Goal: Task Accomplishment & Management: Use online tool/utility

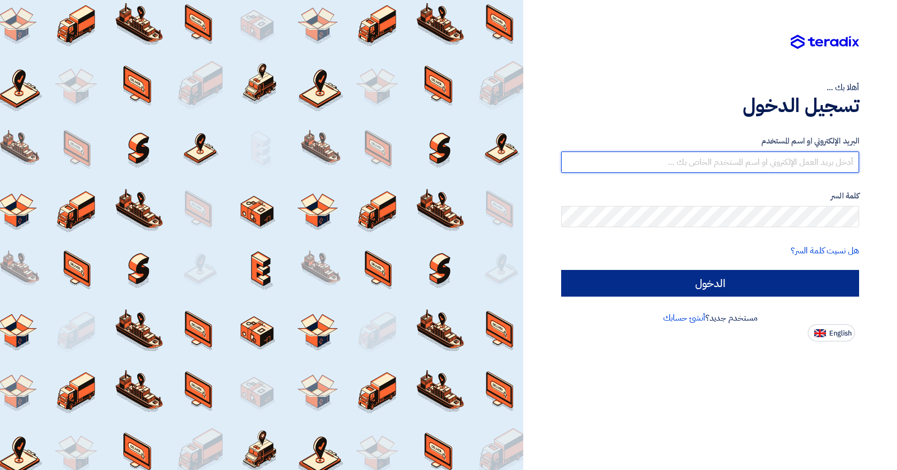
type input "[EMAIL_ADDRESS][DOMAIN_NAME]"
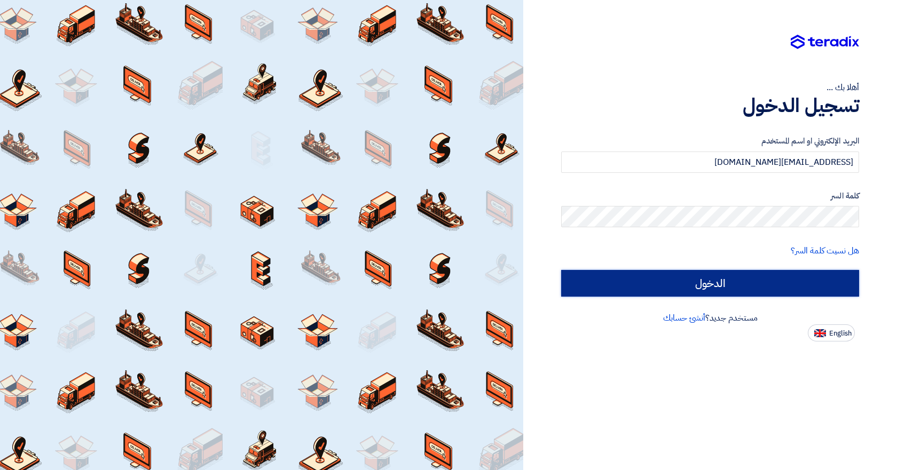
click at [722, 291] on input "الدخول" at bounding box center [710, 283] width 298 height 27
type input "Sign in"
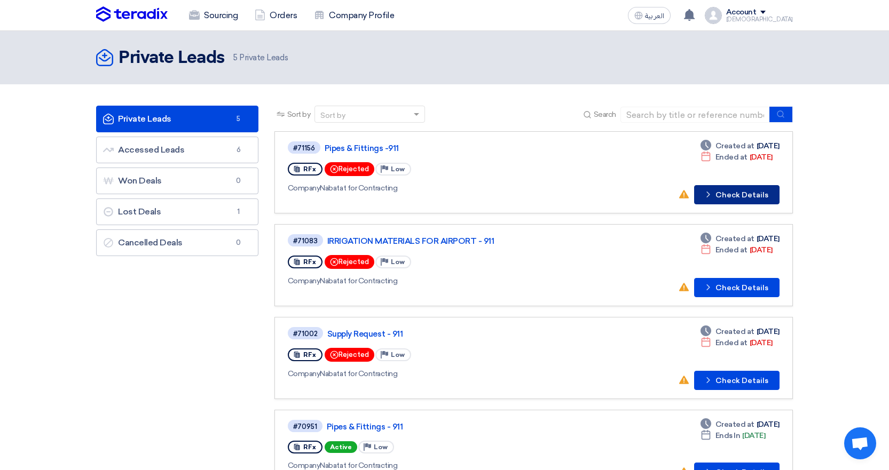
click at [732, 192] on button "Check details Check Details" at bounding box center [736, 194] width 85 height 19
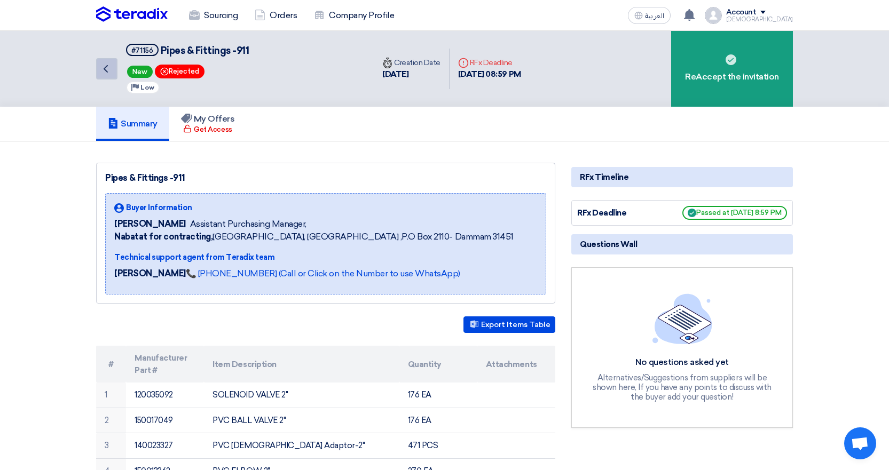
click at [104, 69] on use at bounding box center [106, 68] width 4 height 7
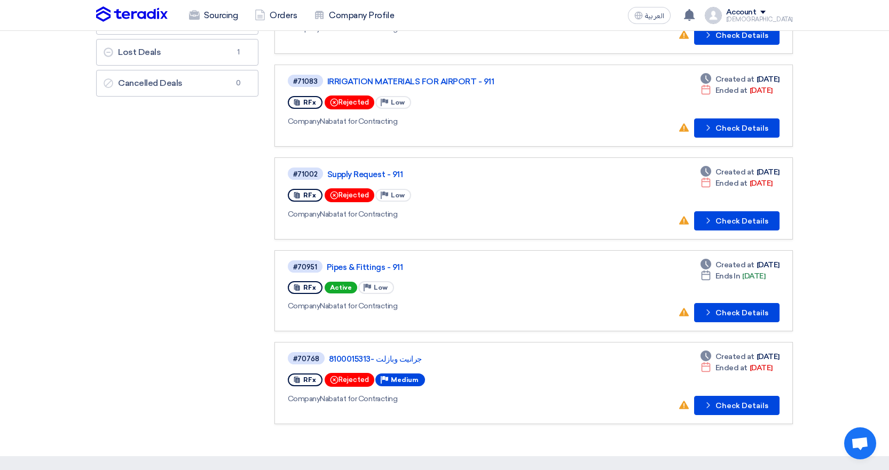
scroll to position [160, 0]
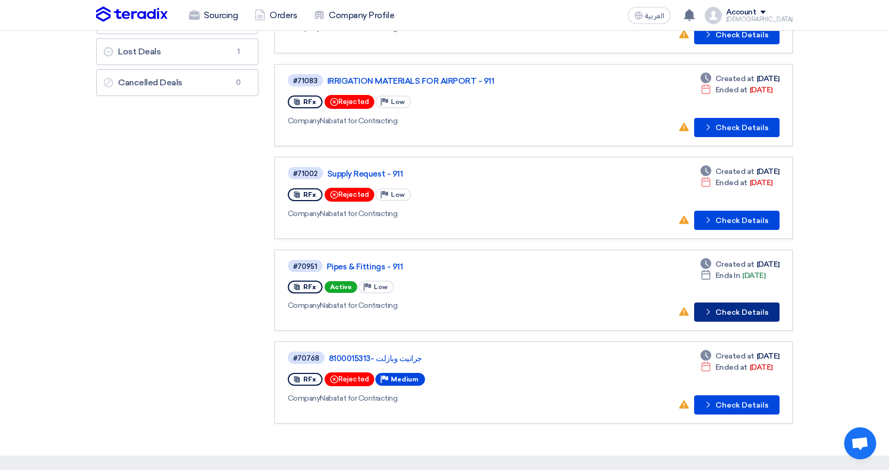
click at [731, 314] on button "Check details Check Details" at bounding box center [736, 312] width 85 height 19
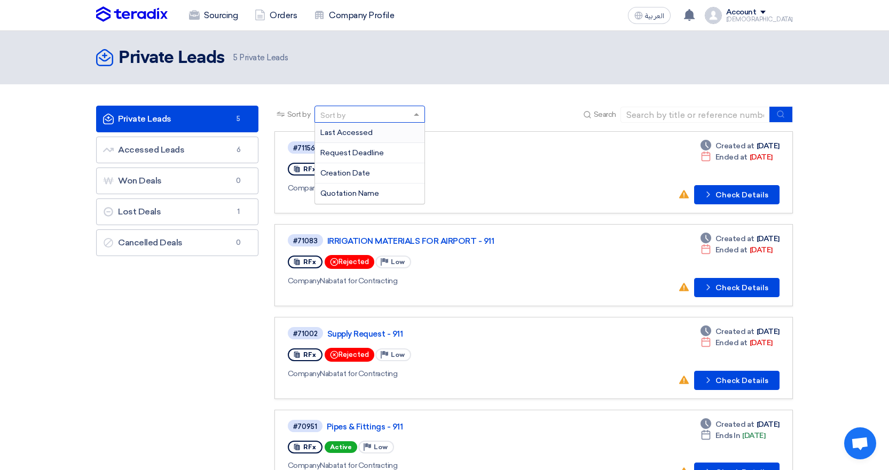
click at [345, 115] on div "Sort by" at bounding box center [332, 115] width 25 height 11
click at [572, 244] on link "IRRIGATION MATERIALS FOR AIRPORT - 911" at bounding box center [460, 241] width 267 height 10
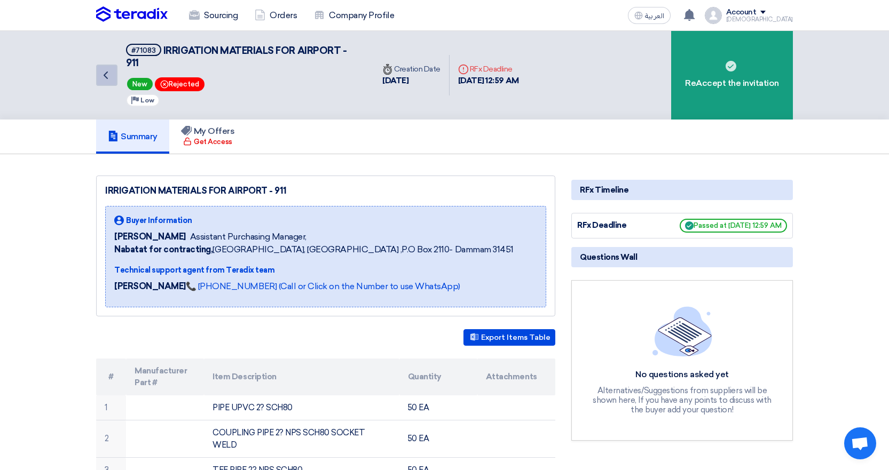
click at [105, 75] on use at bounding box center [106, 75] width 4 height 7
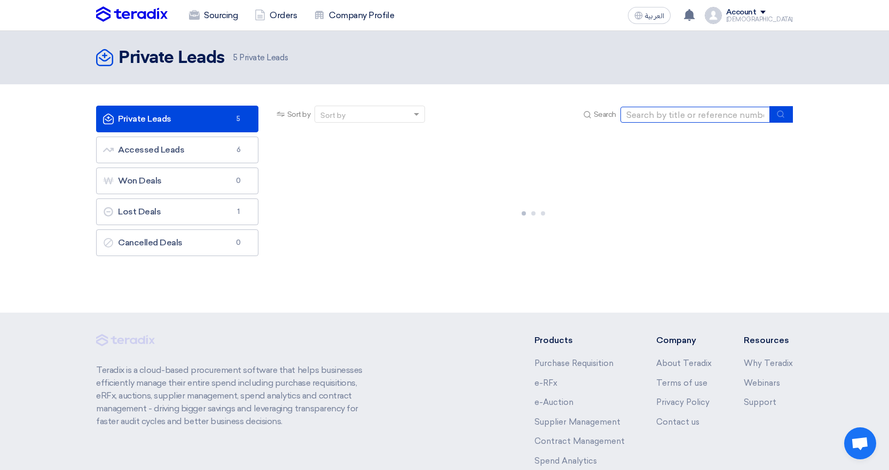
click at [660, 113] on input at bounding box center [694, 115] width 149 height 16
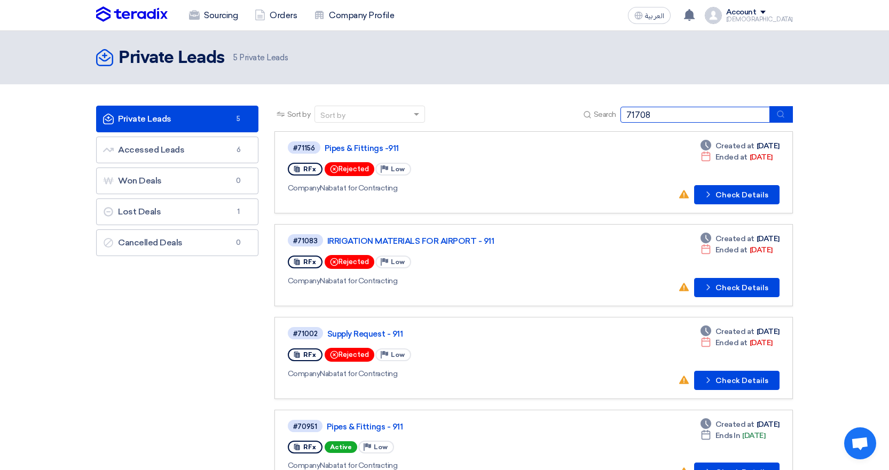
type input "71708"
click at [784, 113] on button "submit" at bounding box center [780, 114] width 23 height 17
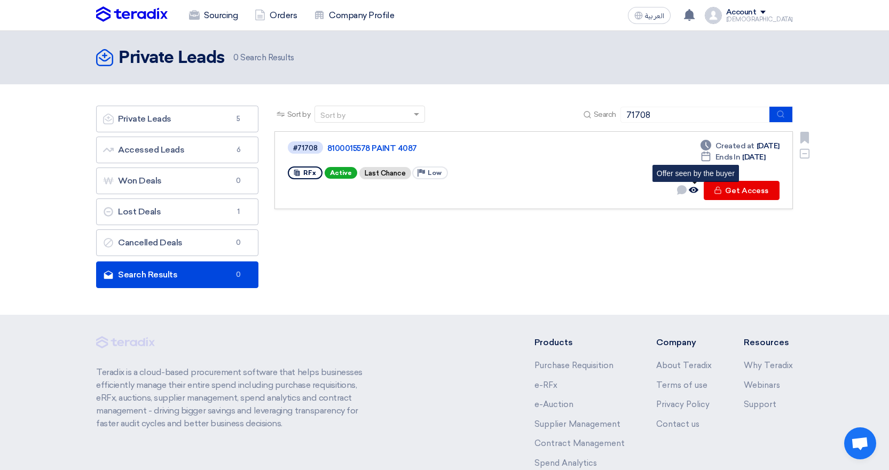
click at [695, 188] on icon "Offer seen by the buyer" at bounding box center [693, 190] width 10 height 10
click at [694, 189] on icon "Offer seen by the buyer" at bounding box center [693, 190] width 10 height 10
click at [733, 188] on button "Check details Get Access" at bounding box center [741, 190] width 76 height 19
click at [344, 148] on link "8100015578 PAINT 4087" at bounding box center [460, 149] width 267 height 10
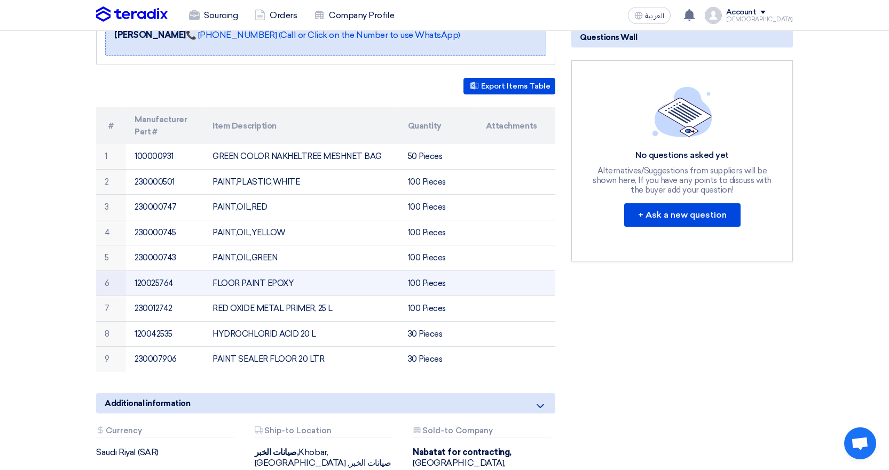
scroll to position [267, 0]
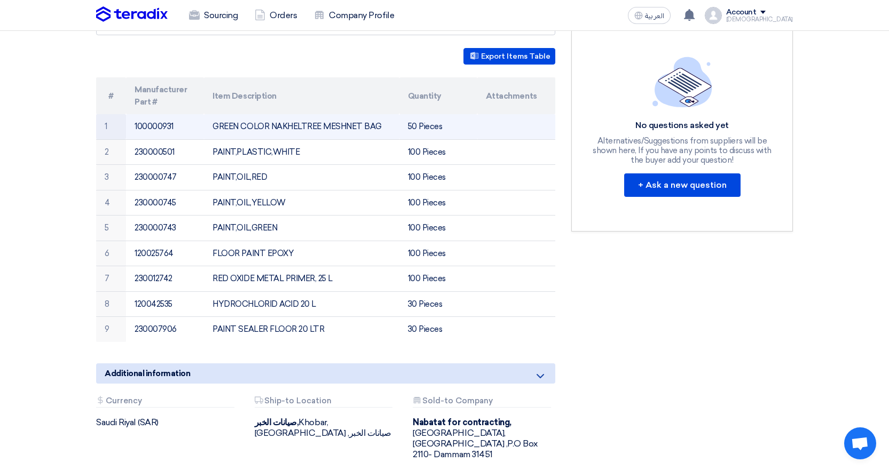
drag, startPoint x: 381, startPoint y: 126, endPoint x: 217, endPoint y: 136, distance: 164.2
click at [209, 130] on td "GREEN COLOR NAKHELTREE MESHNET BAG" at bounding box center [301, 126] width 195 height 25
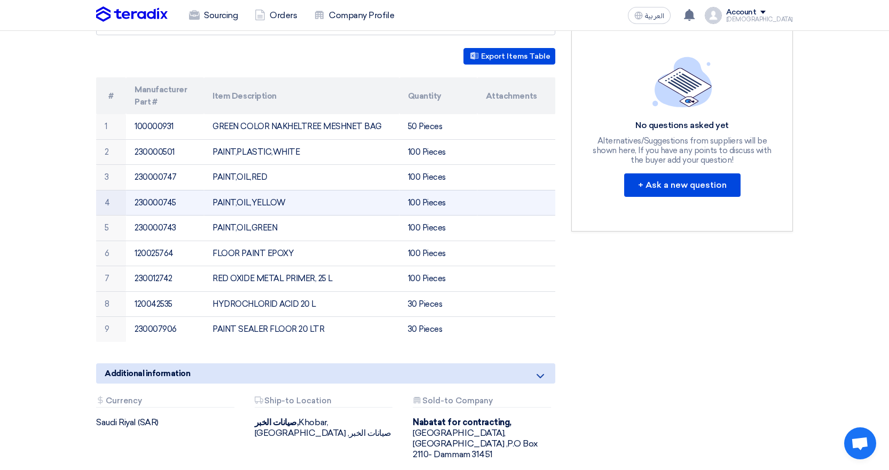
click at [255, 202] on td "PAINT,OIL,YELLOW" at bounding box center [301, 203] width 195 height 26
click at [416, 204] on td "100 Pieces" at bounding box center [438, 203] width 78 height 26
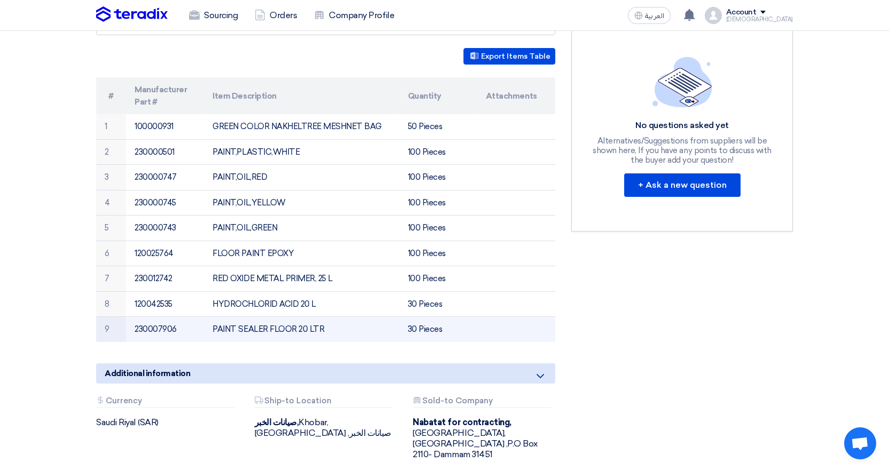
scroll to position [213, 0]
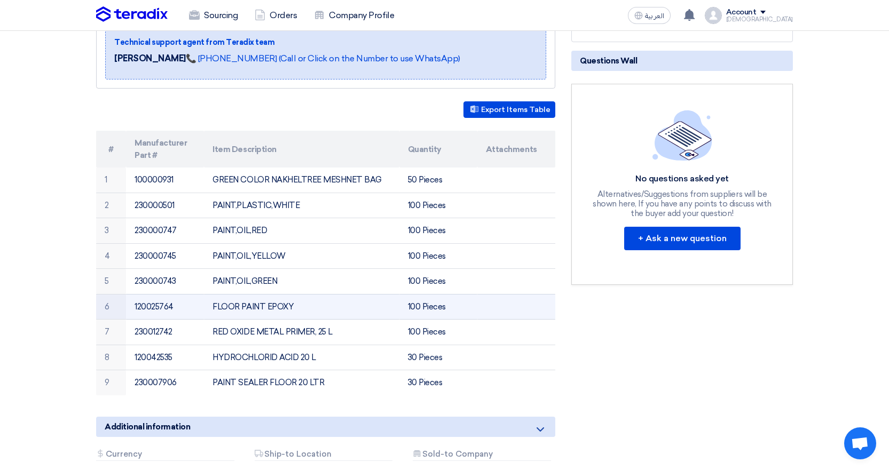
click at [247, 304] on td "FLOOR PAINT EPOXY" at bounding box center [301, 307] width 195 height 26
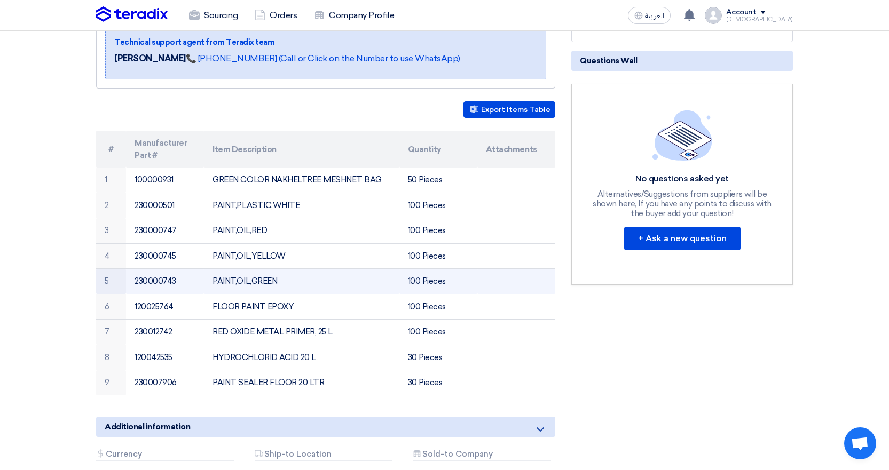
click at [245, 282] on td "PAINT,OIL,GREEN" at bounding box center [301, 282] width 195 height 26
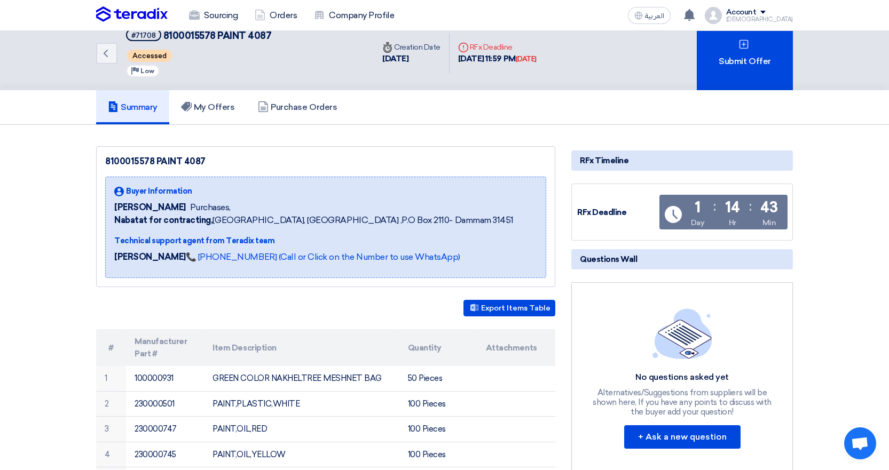
scroll to position [0, 0]
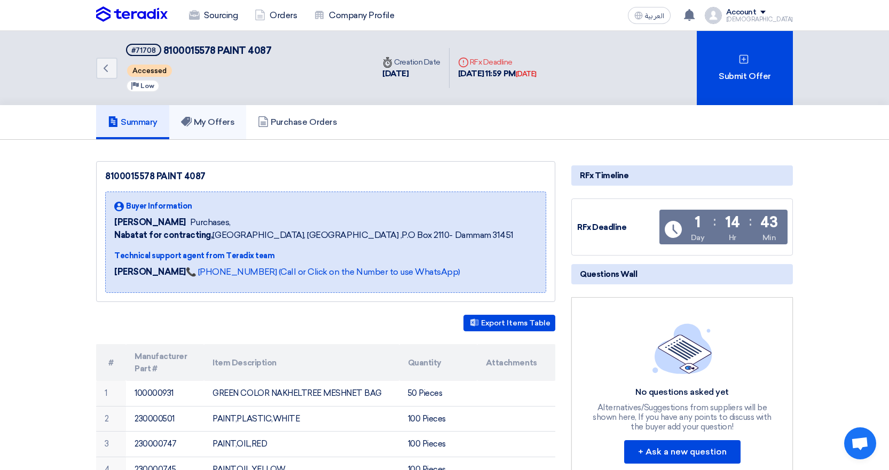
click at [222, 124] on h5 "My Offers" at bounding box center [208, 122] width 54 height 11
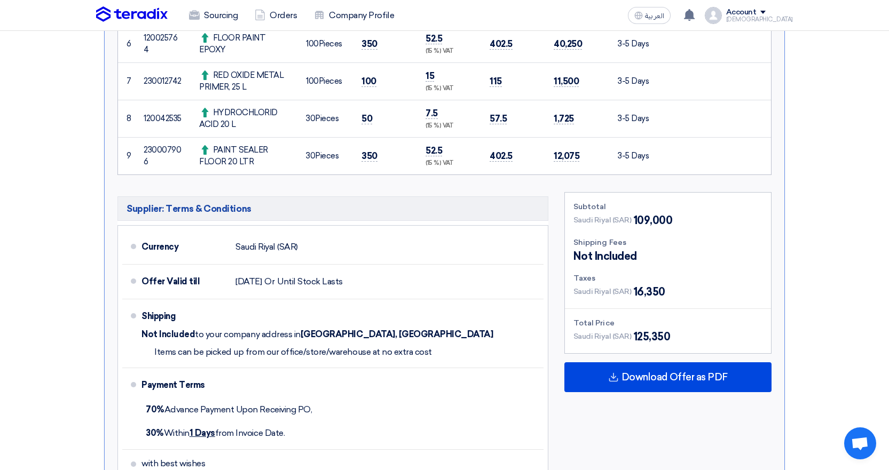
scroll to position [640, 0]
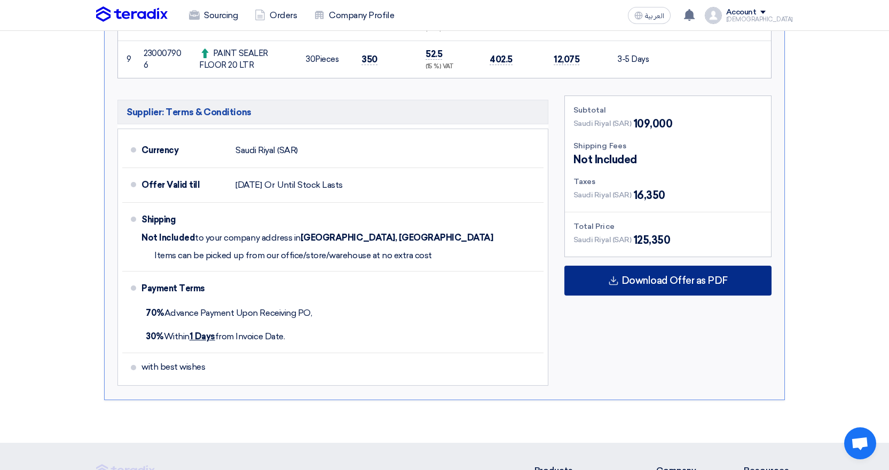
click at [664, 280] on span "Download Offer as PDF" at bounding box center [674, 281] width 106 height 10
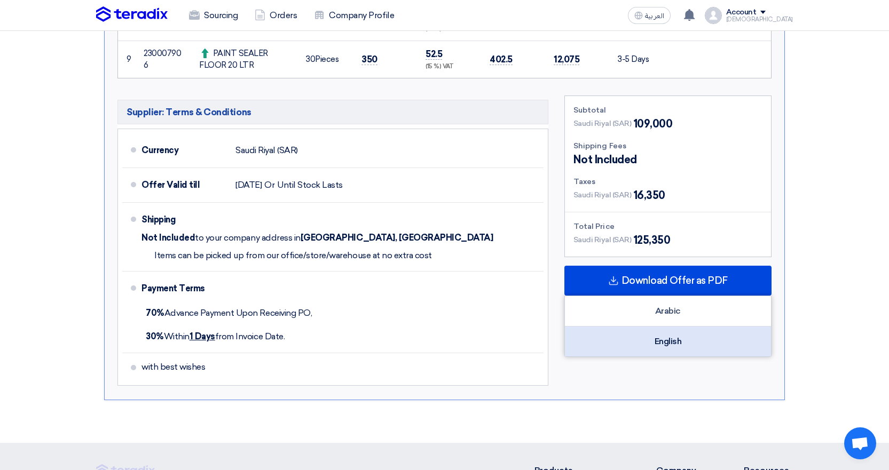
click at [651, 344] on div "English" at bounding box center [668, 342] width 206 height 30
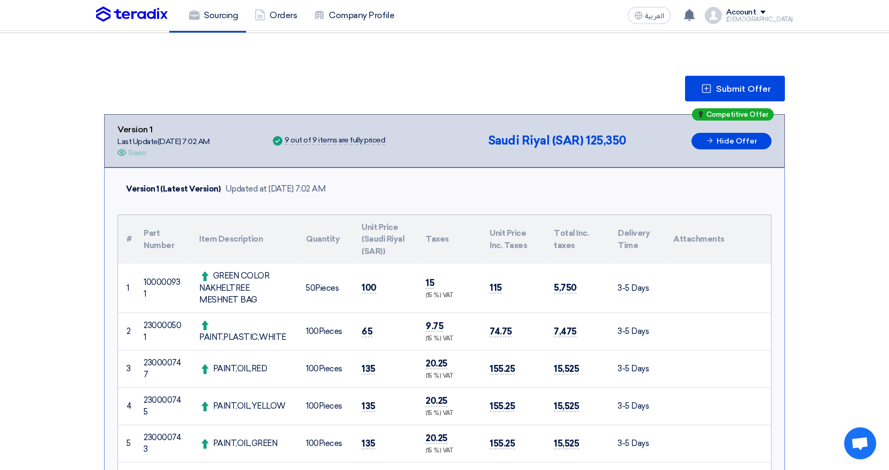
scroll to position [160, 0]
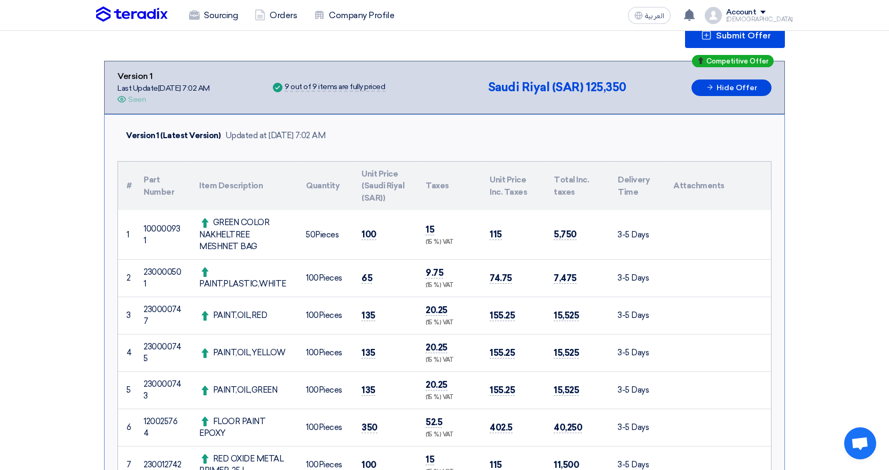
drag, startPoint x: 212, startPoint y: 217, endPoint x: 278, endPoint y: 251, distance: 73.8
click at [278, 251] on div "GREEN COLOR NAKHELTREE MESHNET BAG" at bounding box center [244, 235] width 90 height 36
copy div "GREEN COLOR NAKHELTREE MESHNET BAG"
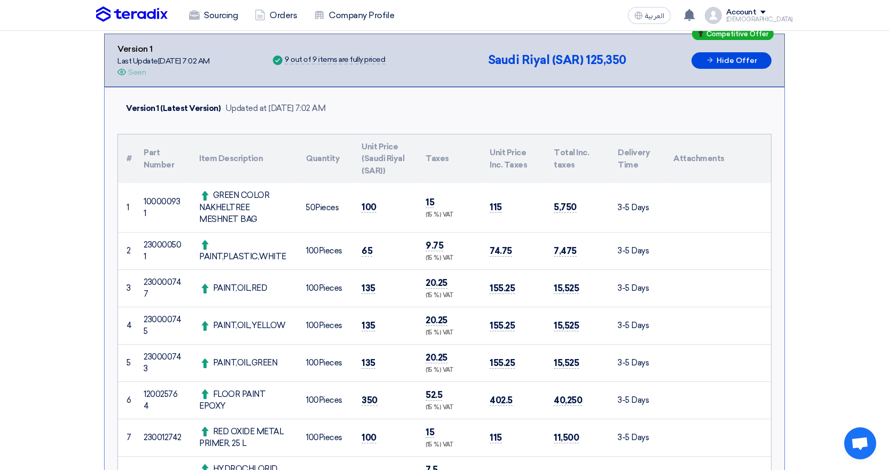
scroll to position [213, 0]
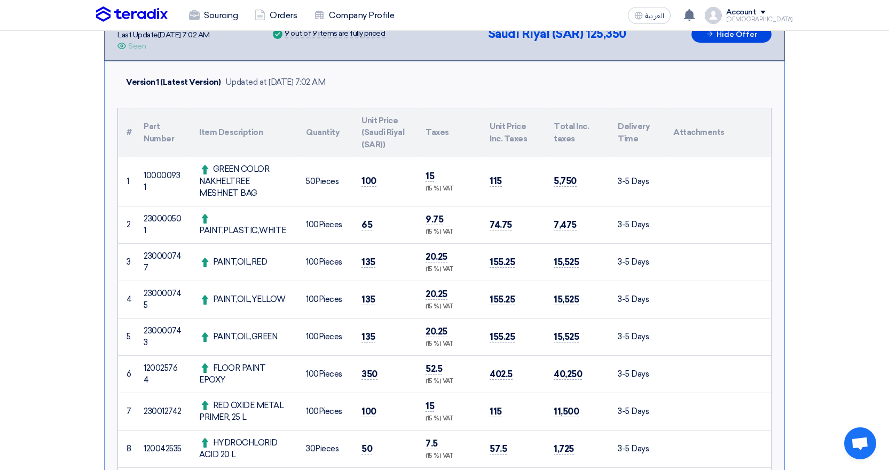
click at [278, 203] on td "GREEN COLOR NAKHELTREE MESHNET BAG" at bounding box center [244, 181] width 107 height 49
